Goal: Information Seeking & Learning: Understand process/instructions

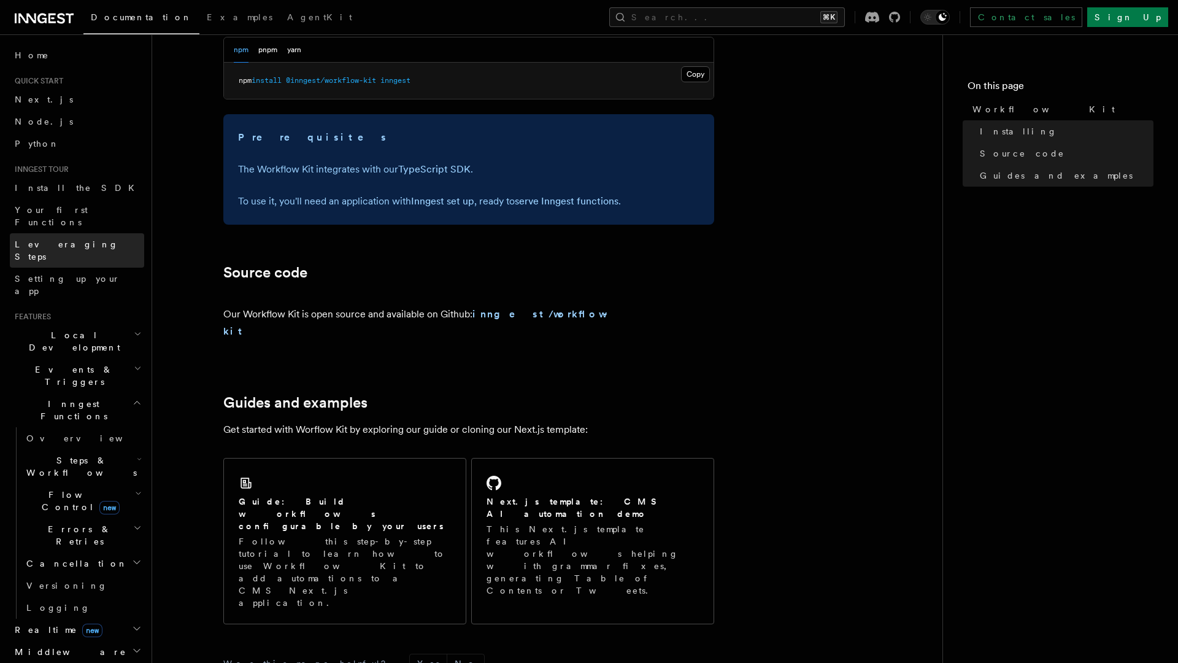
scroll to position [525, 0]
click at [70, 191] on span "Install the SDK" at bounding box center [78, 188] width 127 height 10
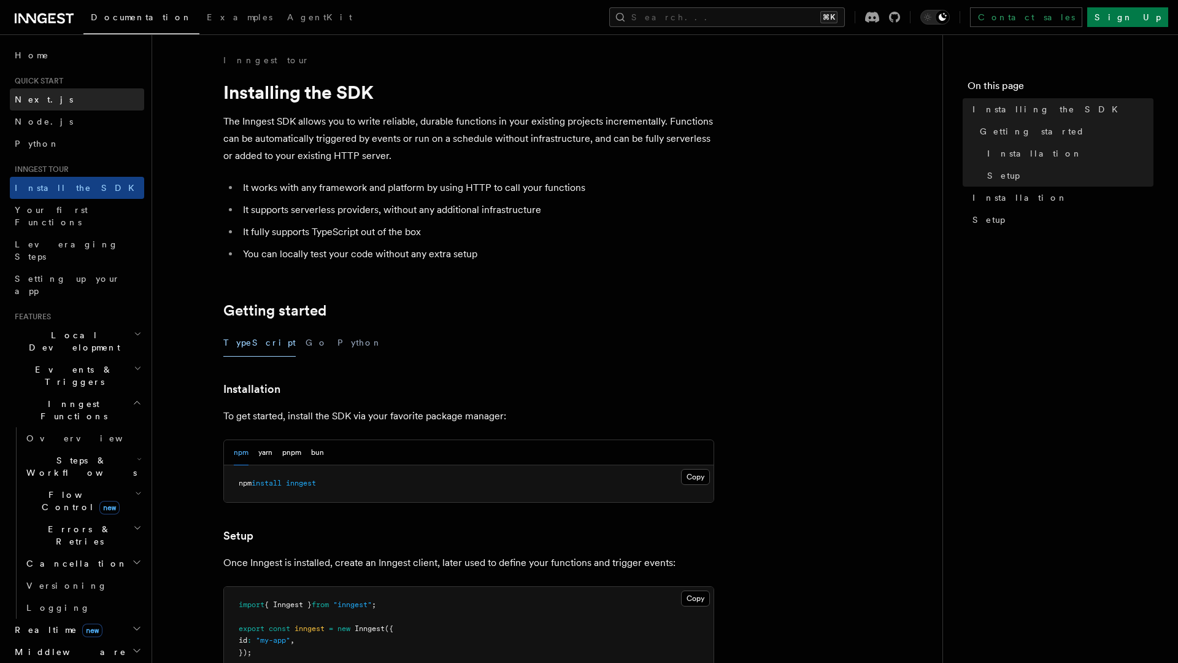
click at [36, 104] on span "Next.js" at bounding box center [44, 99] width 58 height 10
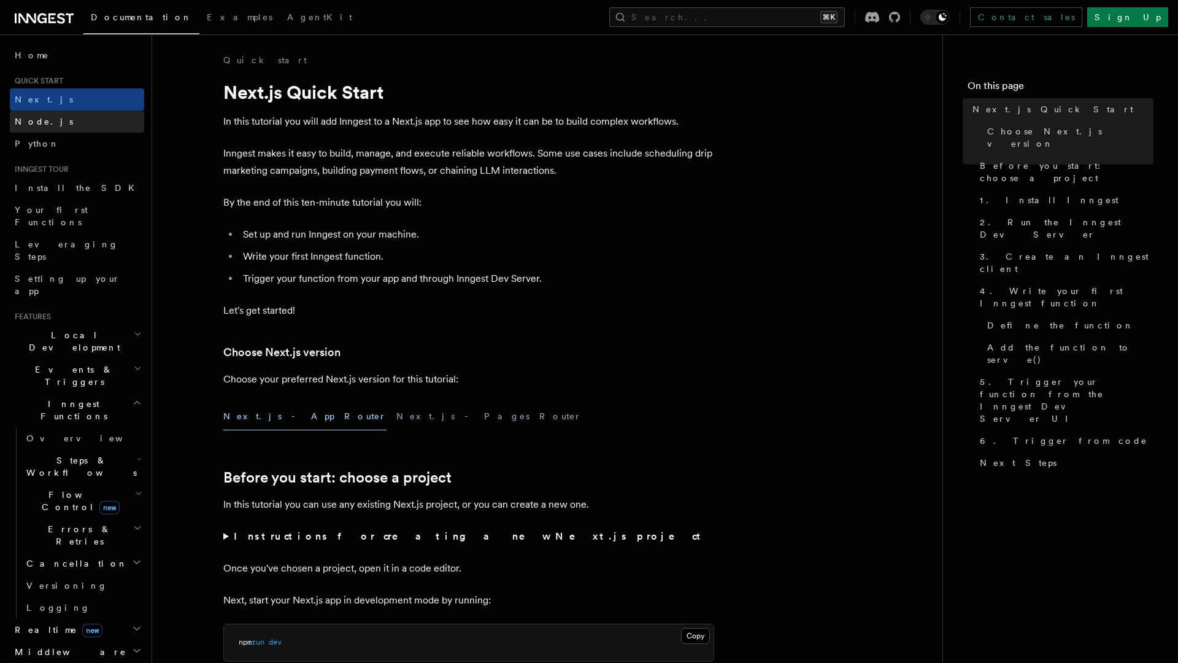
click at [58, 118] on link "Node.js" at bounding box center [77, 121] width 134 height 22
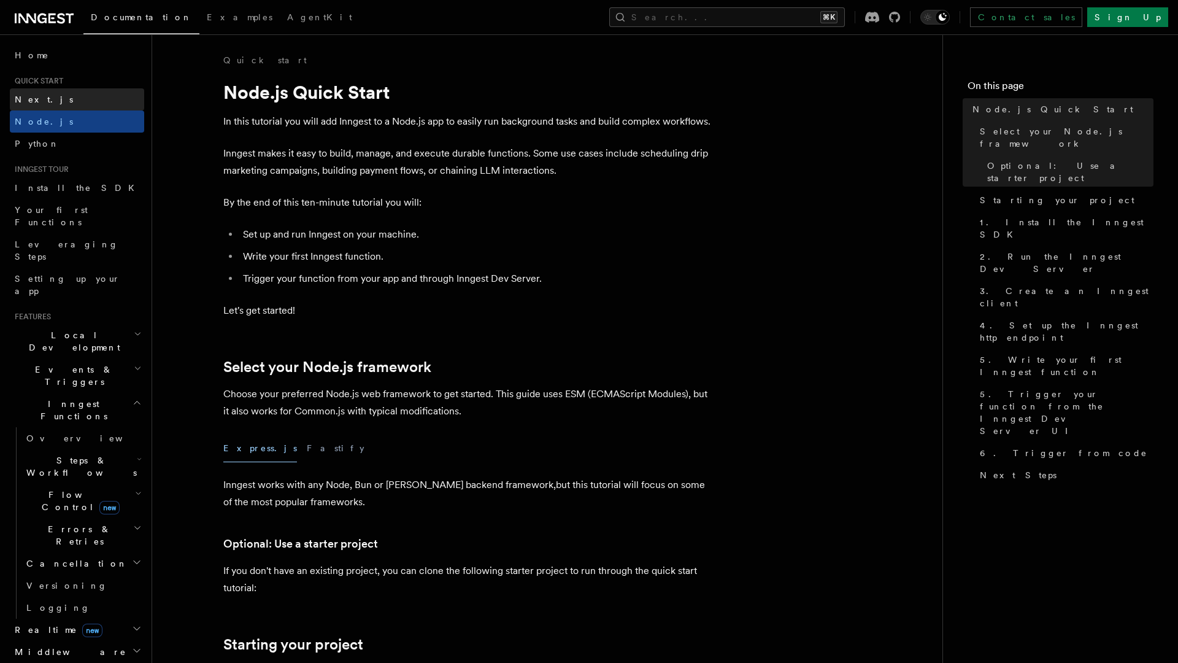
click at [70, 100] on link "Next.js" at bounding box center [77, 99] width 134 height 22
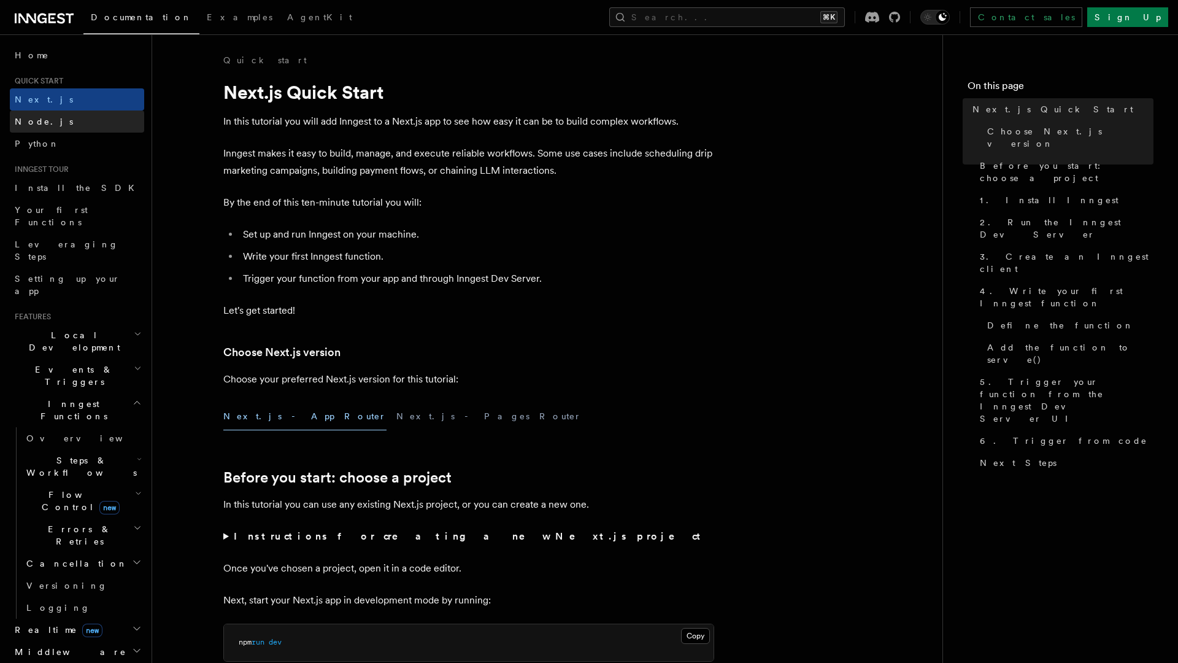
click at [69, 119] on link "Node.js" at bounding box center [77, 121] width 134 height 22
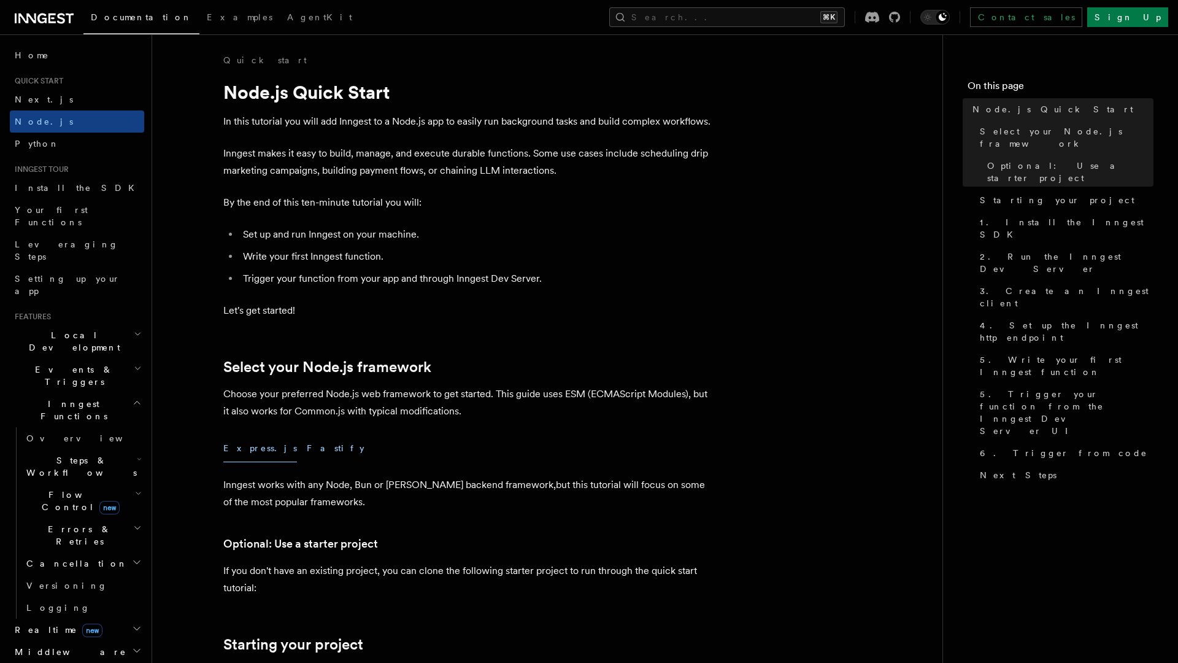
click at [307, 438] on button "Fastify" at bounding box center [336, 448] width 58 height 28
click at [307, 444] on button "Fastify" at bounding box center [336, 448] width 58 height 28
click at [247, 445] on button "Express.js" at bounding box center [260, 448] width 74 height 28
click at [59, 101] on link "Next.js" at bounding box center [77, 99] width 134 height 22
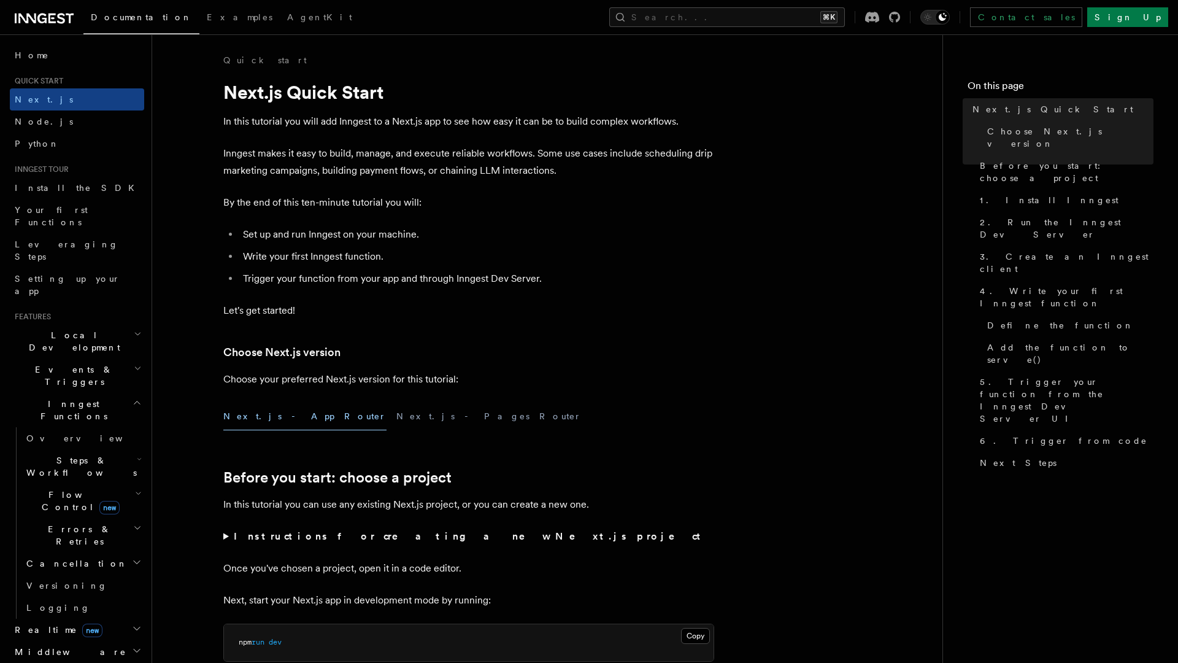
click at [273, 160] on p "Inngest makes it easy to build, manage, and execute reliable workflows. Some us…" at bounding box center [468, 162] width 491 height 34
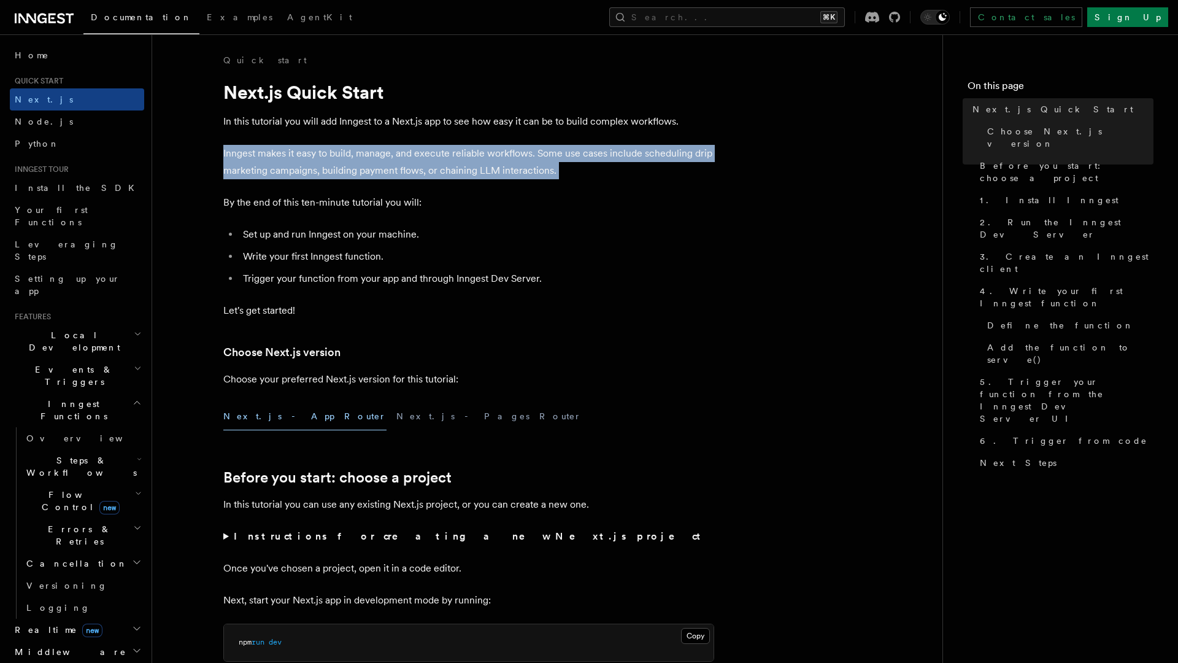
click at [302, 243] on ul "Set up and run Inngest on your machine. Write your first Inngest function. Trig…" at bounding box center [468, 256] width 491 height 61
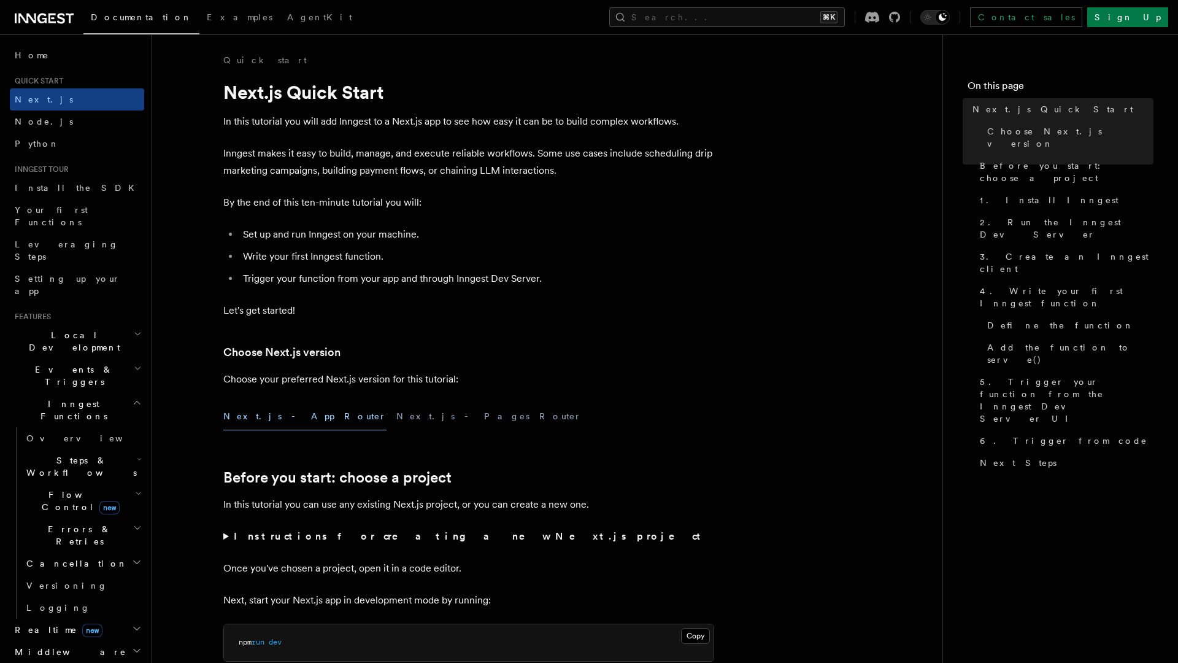
click at [302, 243] on ul "Set up and run Inngest on your machine. Write your first Inngest function. Trig…" at bounding box center [468, 256] width 491 height 61
click at [309, 264] on li "Write your first Inngest function." at bounding box center [476, 256] width 475 height 17
click at [317, 276] on li "Trigger your function from your app and through Inngest Dev Server." at bounding box center [476, 278] width 475 height 17
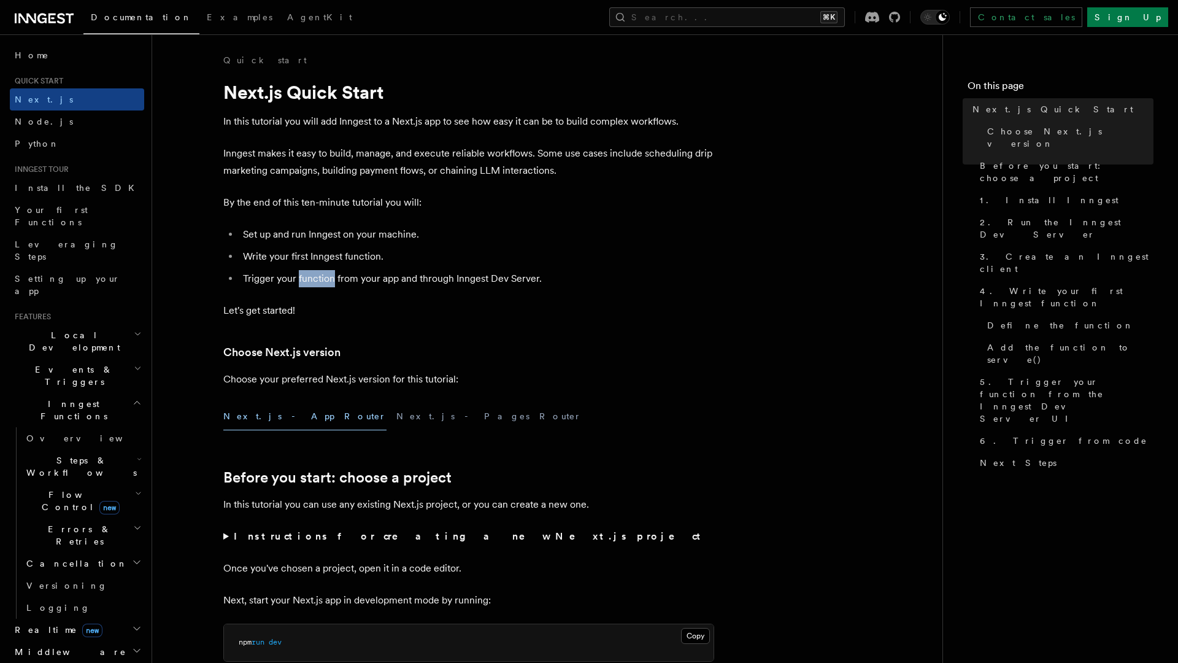
click at [317, 276] on li "Trigger your function from your app and through Inngest Dev Server." at bounding box center [476, 278] width 475 height 17
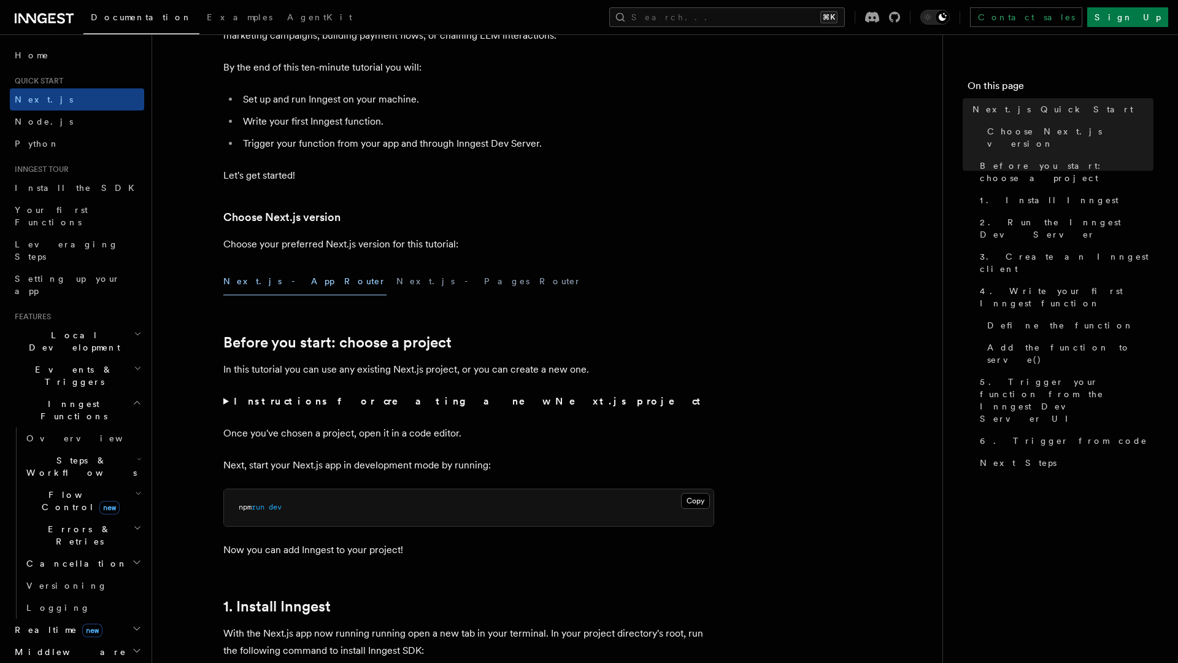
scroll to position [280, 0]
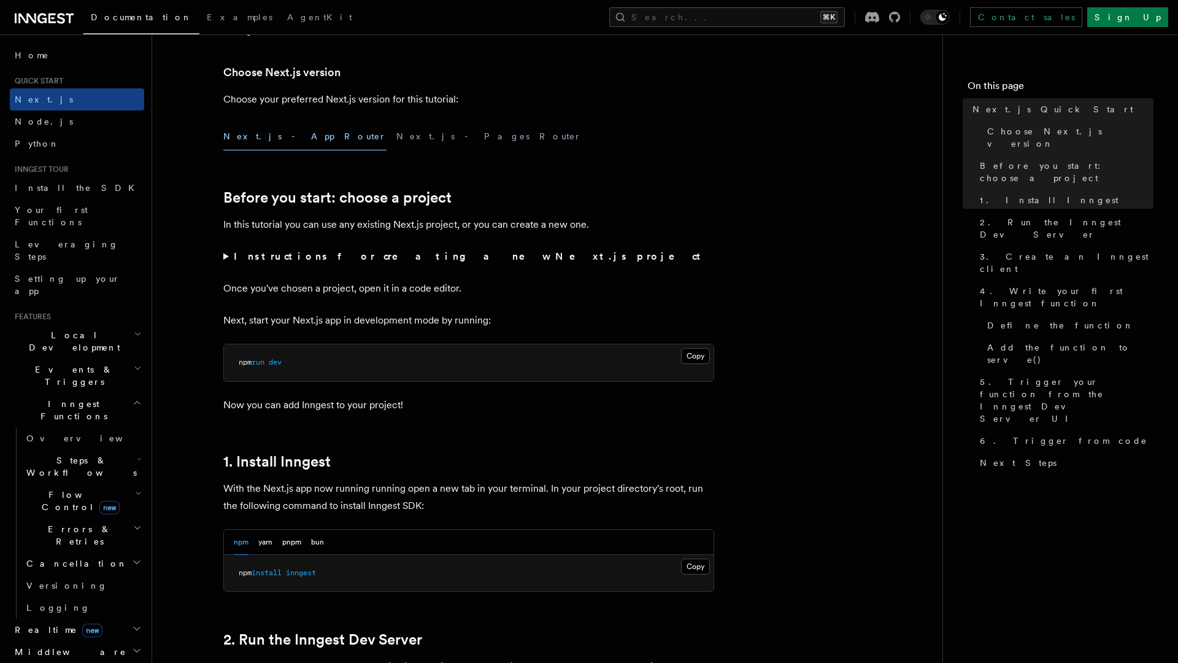
click at [234, 256] on strong "Instructions for creating a new Next.js project" at bounding box center [470, 256] width 472 height 12
